Goal: Transaction & Acquisition: Book appointment/travel/reservation

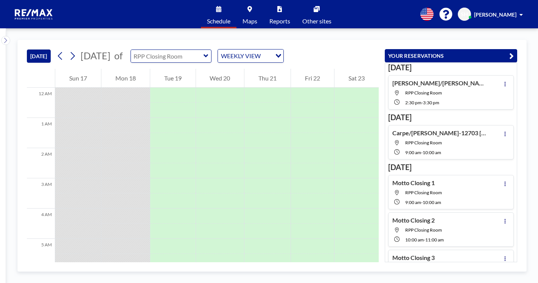
type input "RPP Closing Room"
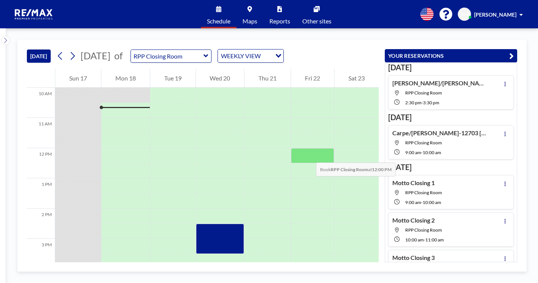
click at [308, 155] on div at bounding box center [312, 155] width 43 height 15
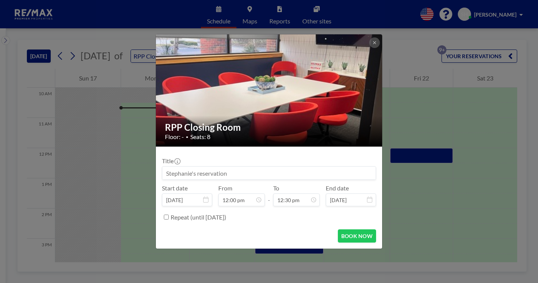
click at [188, 174] on input at bounding box center [268, 173] width 213 height 13
click at [281, 174] on input "[PERSON_NAME]/Ball-2018 Prestwick Dr-" at bounding box center [268, 173] width 213 height 13
click at [292, 174] on input "[PERSON_NAME]/Ball-2018 Prestwick Dr-" at bounding box center [268, 173] width 213 height 13
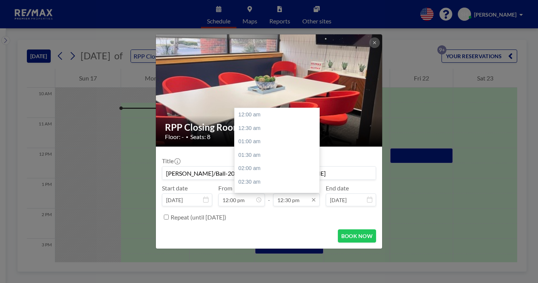
click at [297, 201] on input "12:30 pm" at bounding box center [296, 200] width 47 height 13
click at [253, 131] on div "01:00 pm" at bounding box center [279, 128] width 89 height 14
type input "[PERSON_NAME]/Ball-2018 Prestwick Dr-[PERSON_NAME]"
type input "01:00 pm"
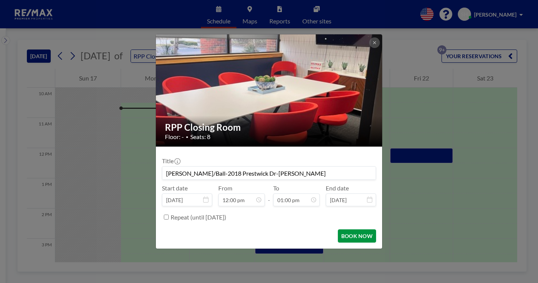
scroll to position [350, 0]
click at [345, 242] on button "BOOK NOW" at bounding box center [357, 236] width 38 height 13
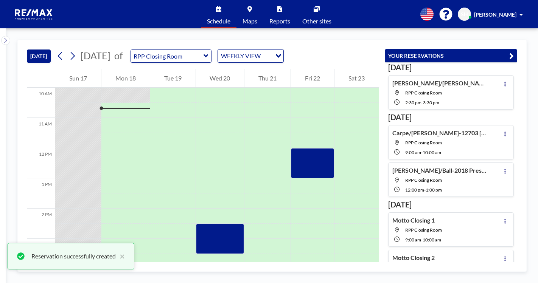
scroll to position [17, 0]
